Goal: Task Accomplishment & Management: Manage account settings

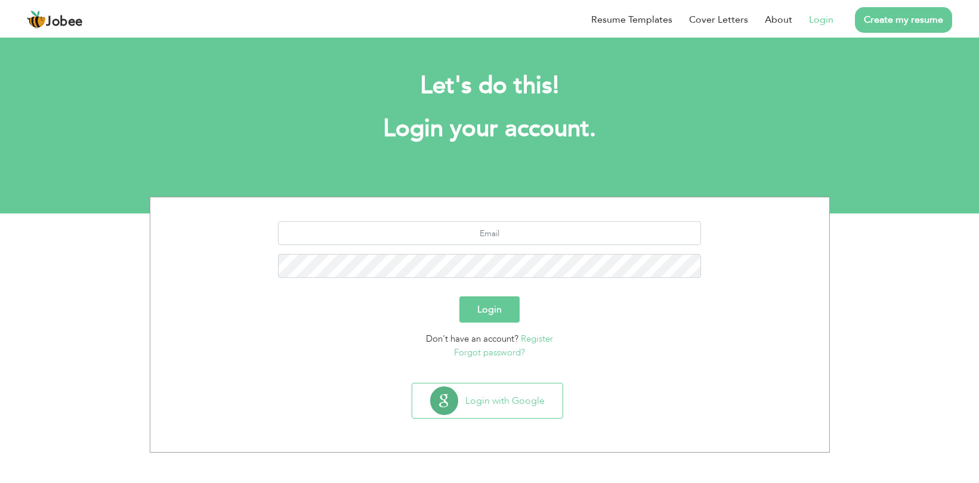
click at [823, 17] on link "Login" at bounding box center [821, 20] width 24 height 14
click at [474, 230] on input "text" at bounding box center [489, 233] width 423 height 24
type input "[EMAIL_ADDRESS][DOMAIN_NAME]"
click at [475, 303] on button "Login" at bounding box center [489, 309] width 60 height 26
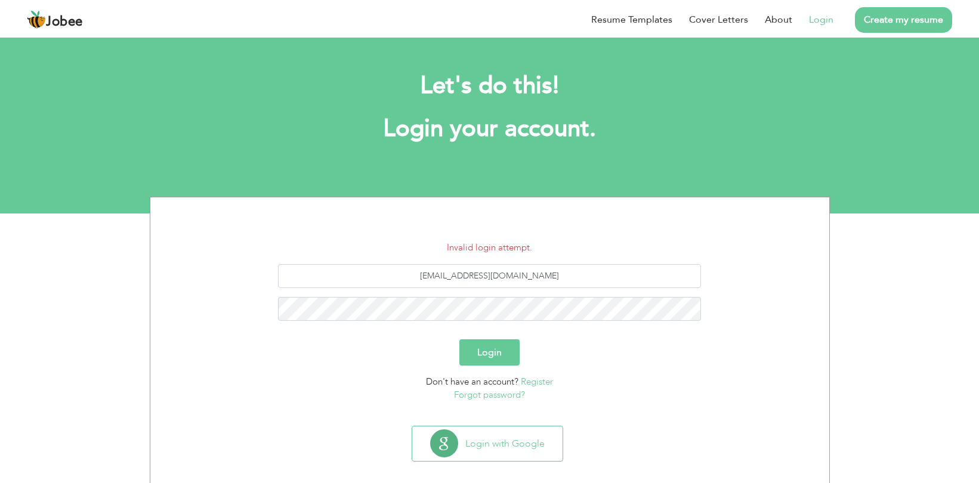
click at [507, 355] on button "Login" at bounding box center [489, 352] width 60 height 26
click at [489, 395] on link "Forgot password?" at bounding box center [489, 395] width 71 height 12
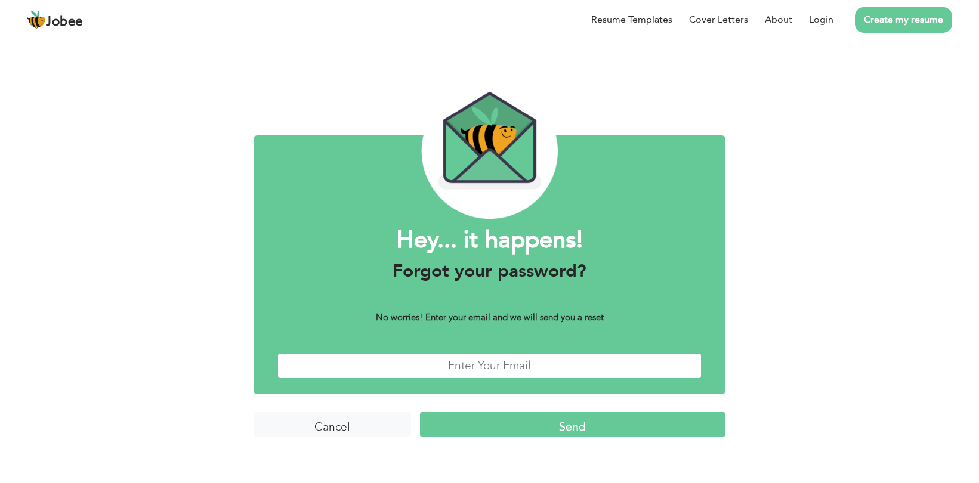
click at [499, 372] on input "text" at bounding box center [489, 366] width 424 height 26
type input "[EMAIL_ADDRESS][DOMAIN_NAME]"
click at [512, 430] on input "Send" at bounding box center [572, 425] width 305 height 26
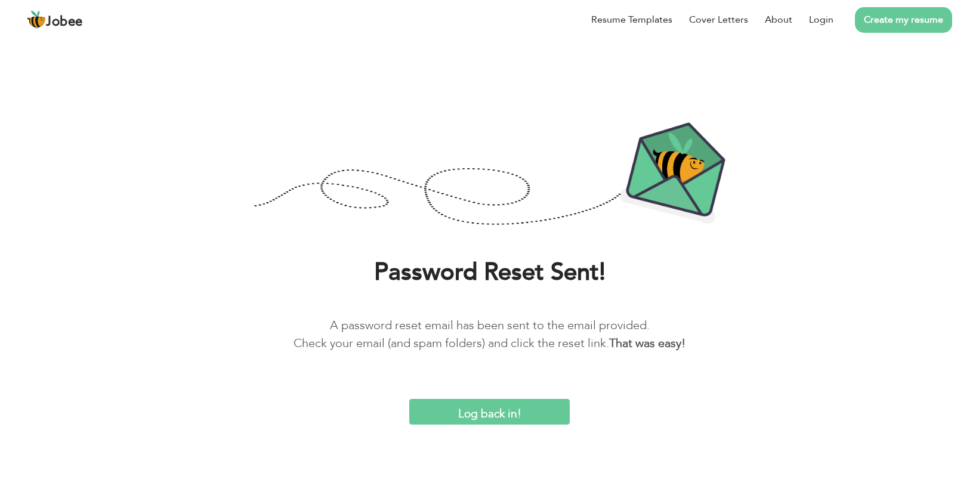
click at [512, 419] on input "Log back in!" at bounding box center [489, 412] width 160 height 26
